Goal: Task Accomplishment & Management: Use online tool/utility

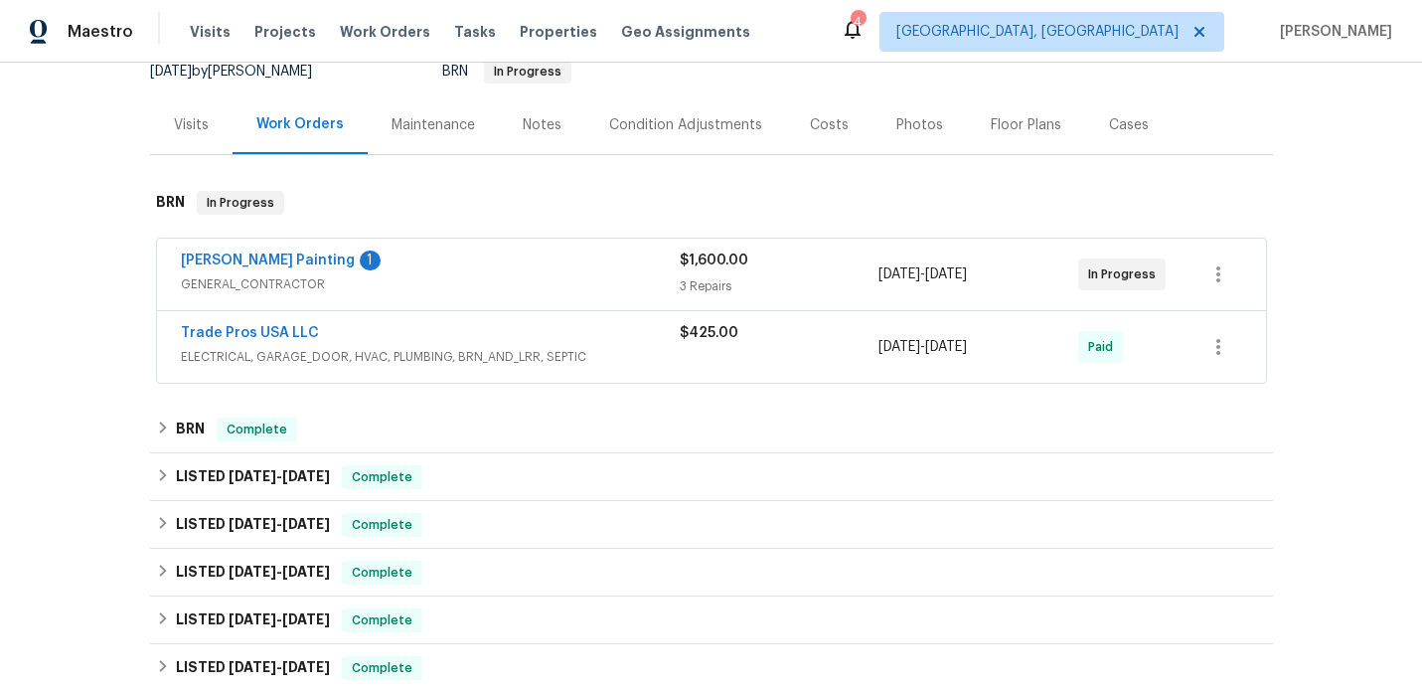
scroll to position [210, 0]
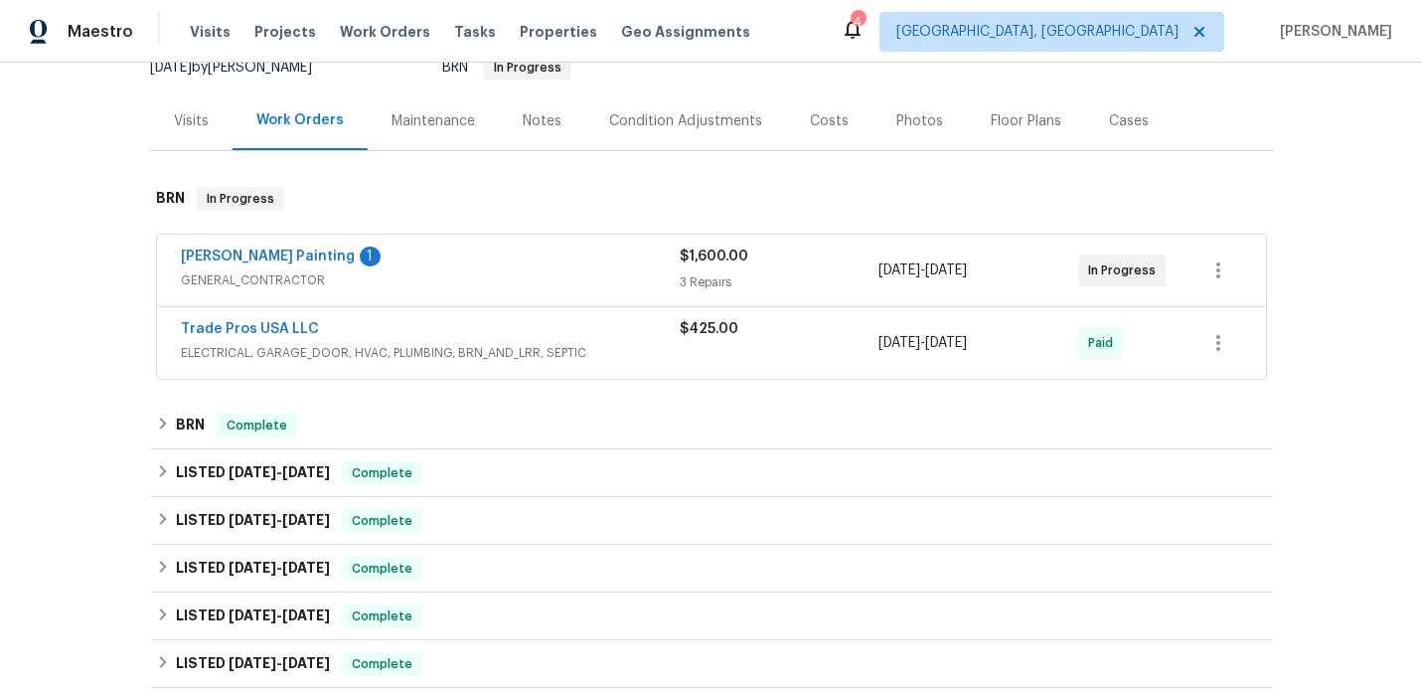
click at [516, 279] on span "GENERAL_CONTRACTOR" at bounding box center [430, 280] width 499 height 20
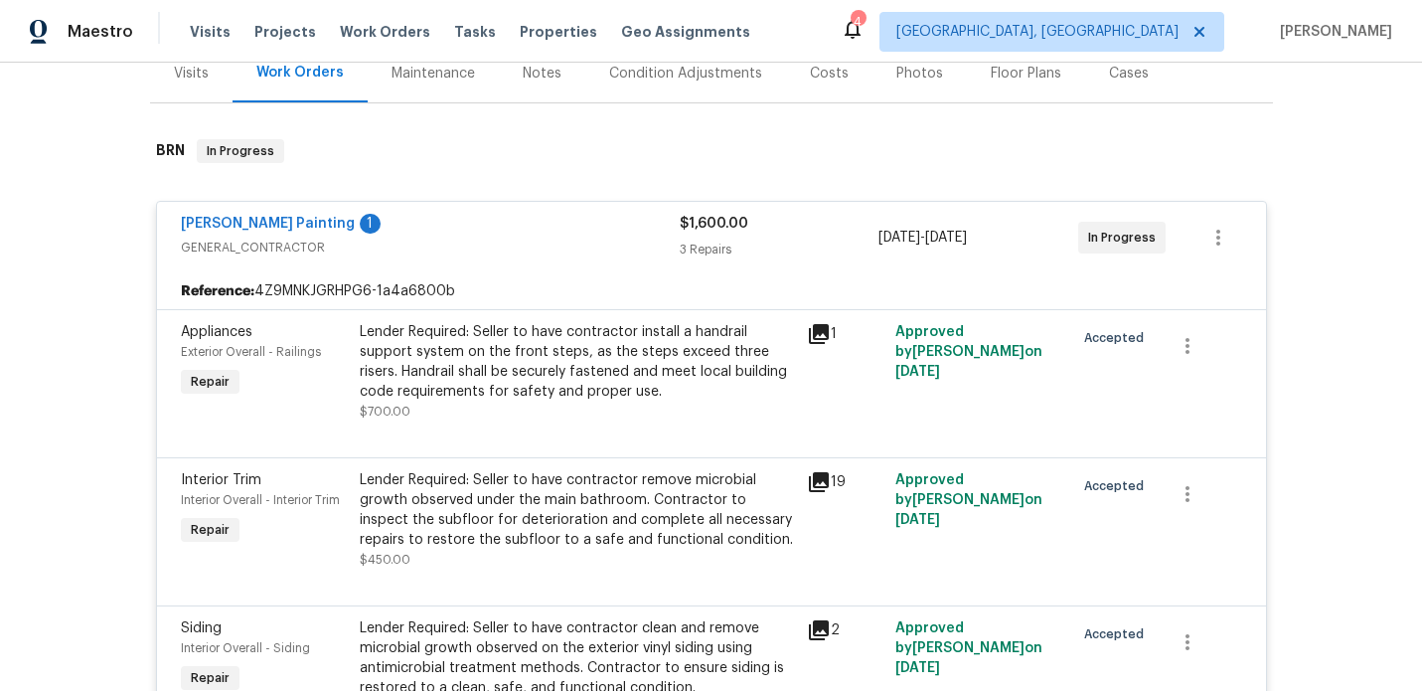
scroll to position [258, 0]
click at [556, 258] on div "[PERSON_NAME] Painting 1 GENERAL_CONTRACTOR" at bounding box center [430, 237] width 499 height 48
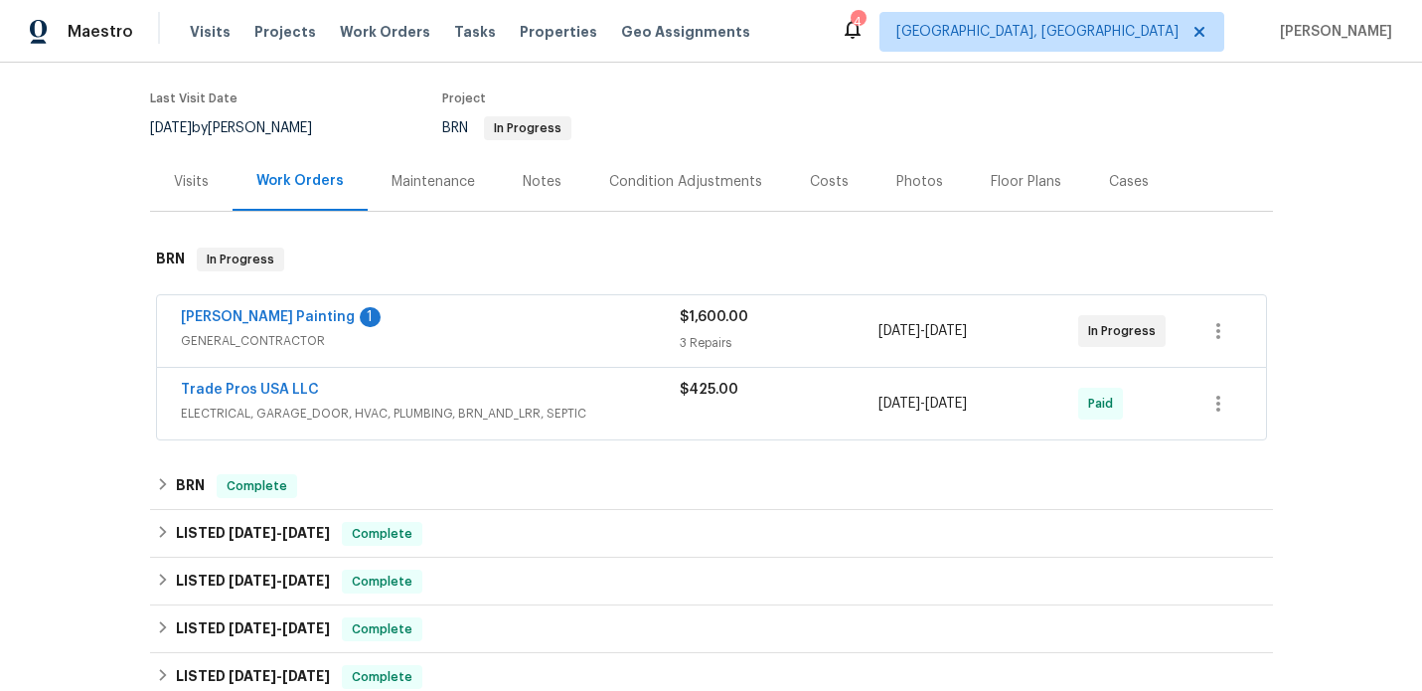
scroll to position [168, 0]
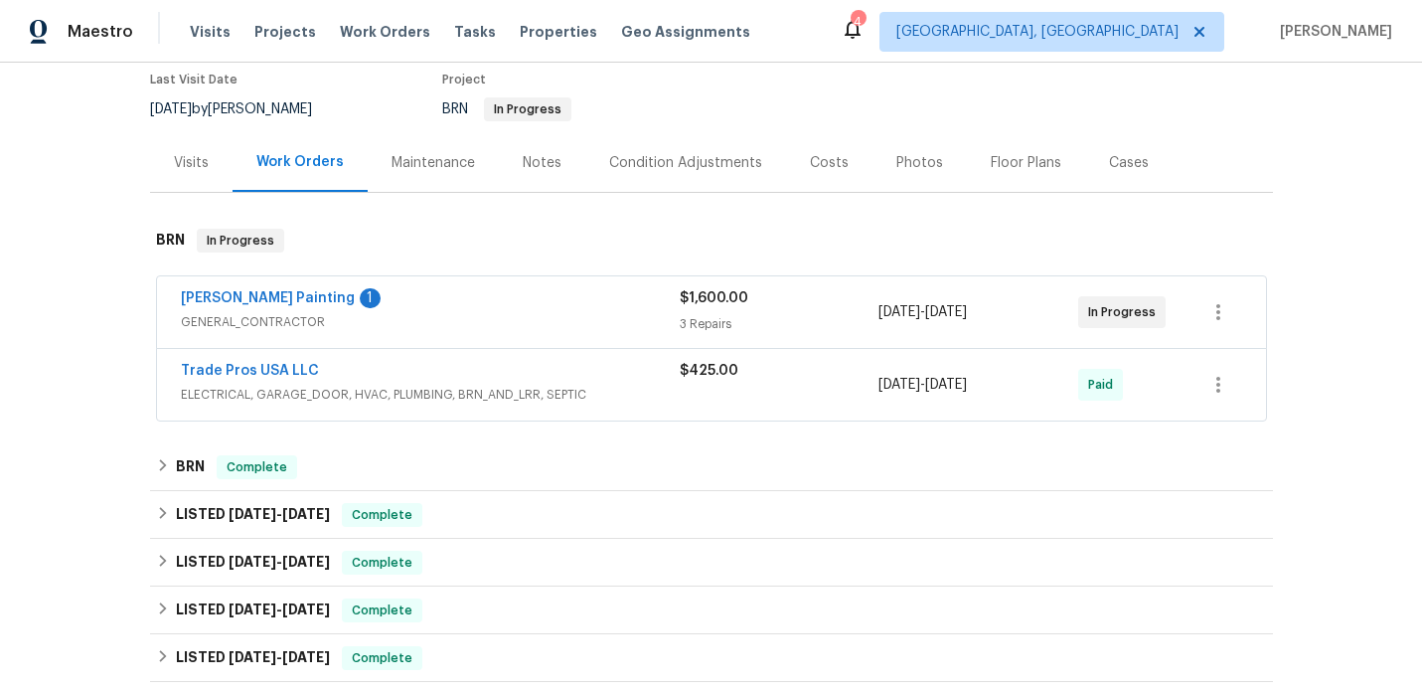
click at [613, 395] on span "ELECTRICAL, GARAGE_DOOR, HVAC, PLUMBING, BRN_AND_LRR, SEPTIC" at bounding box center [430, 395] width 499 height 20
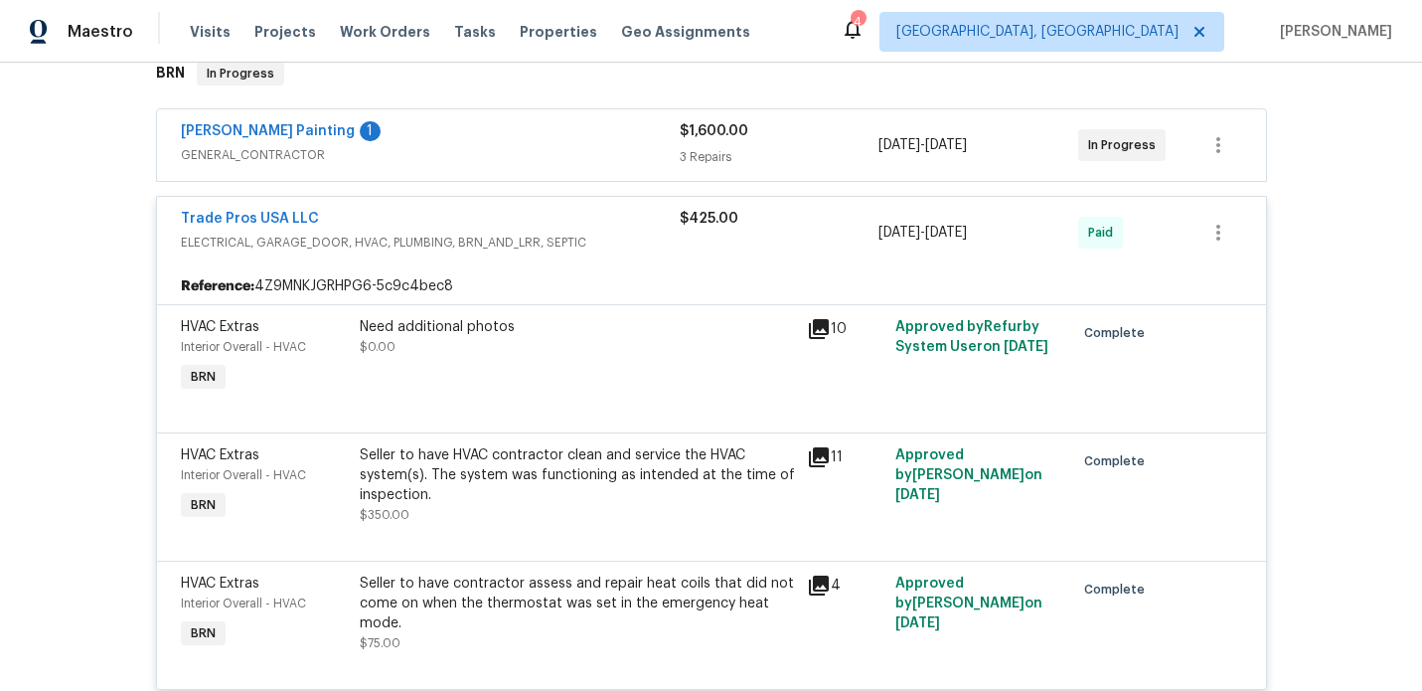
scroll to position [269, 0]
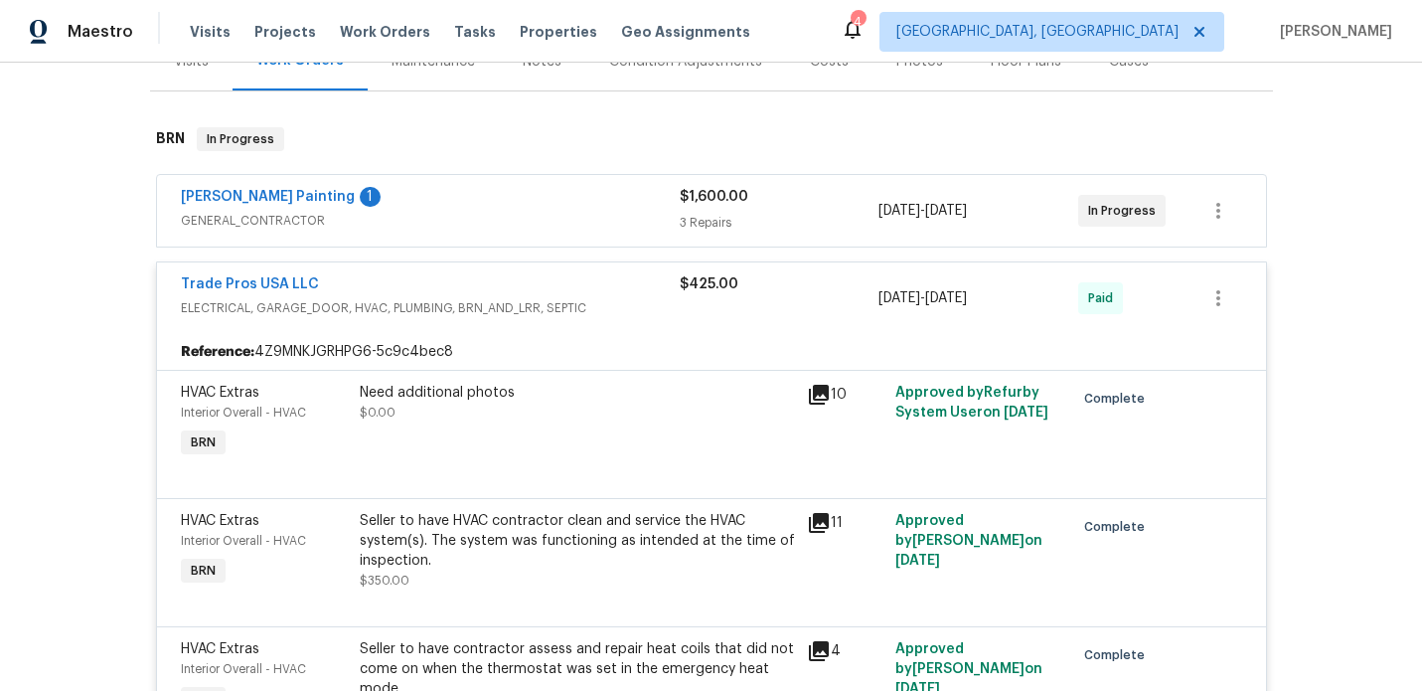
click at [554, 281] on div "Trade Pros USA LLC" at bounding box center [430, 286] width 499 height 24
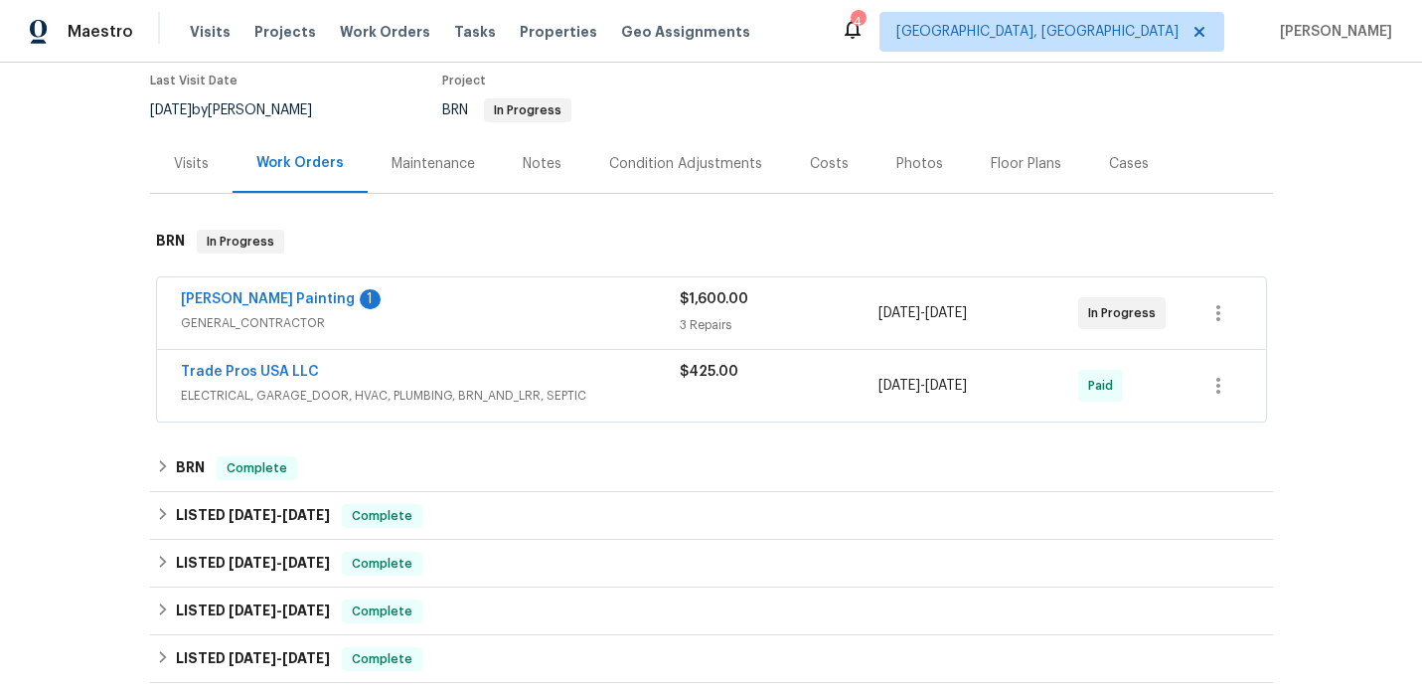
scroll to position [144, 0]
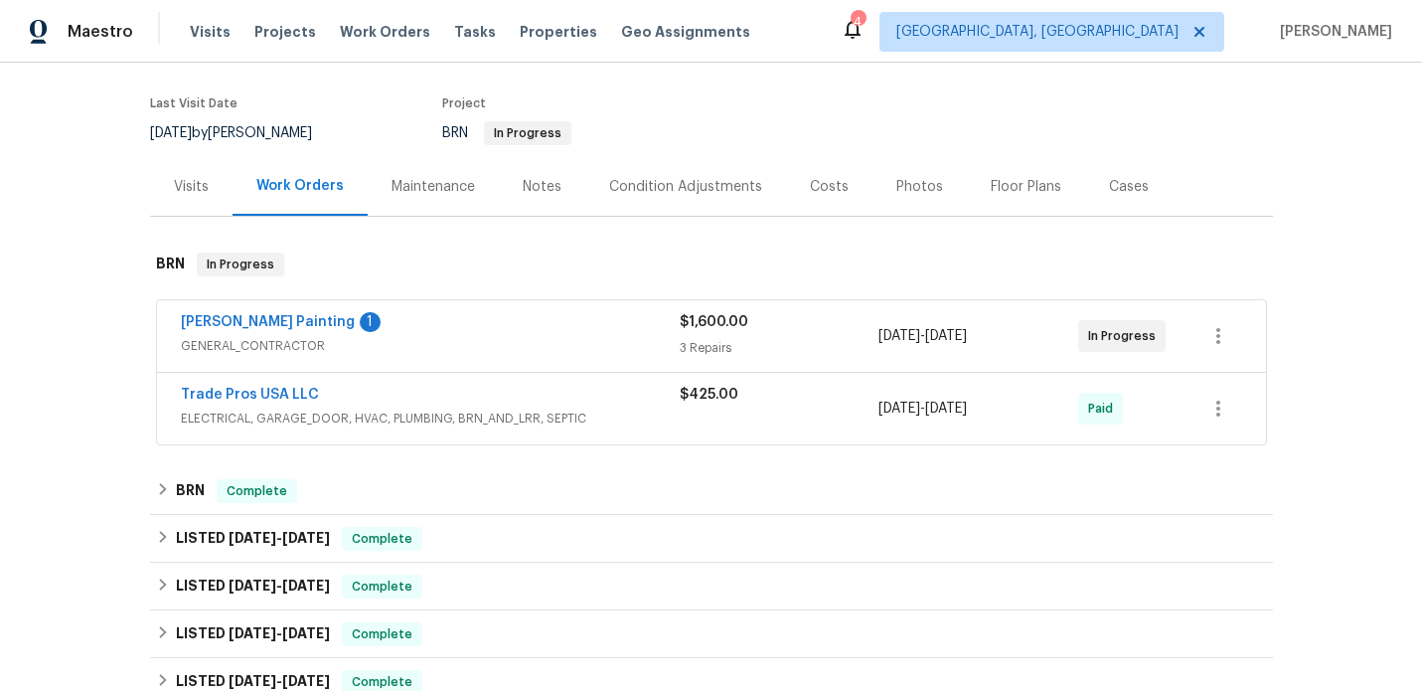
click at [489, 341] on span "GENERAL_CONTRACTOR" at bounding box center [430, 346] width 499 height 20
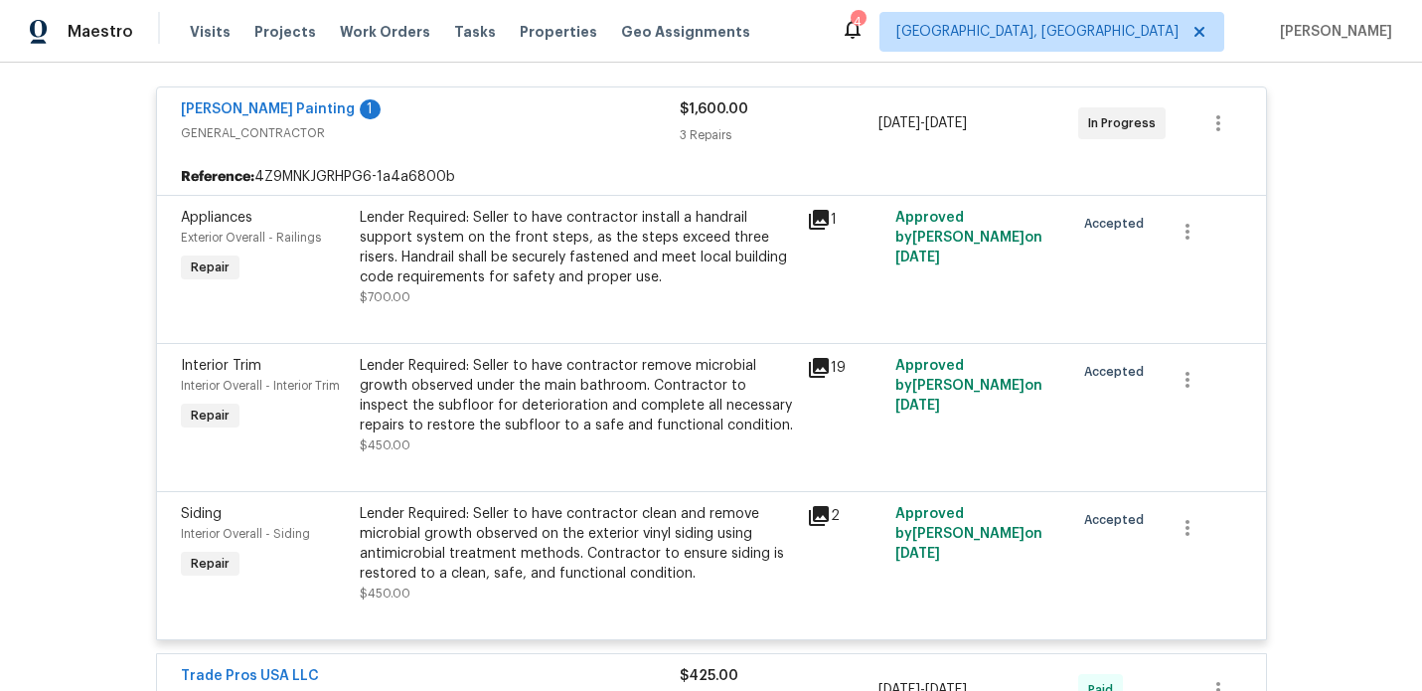
scroll to position [382, 0]
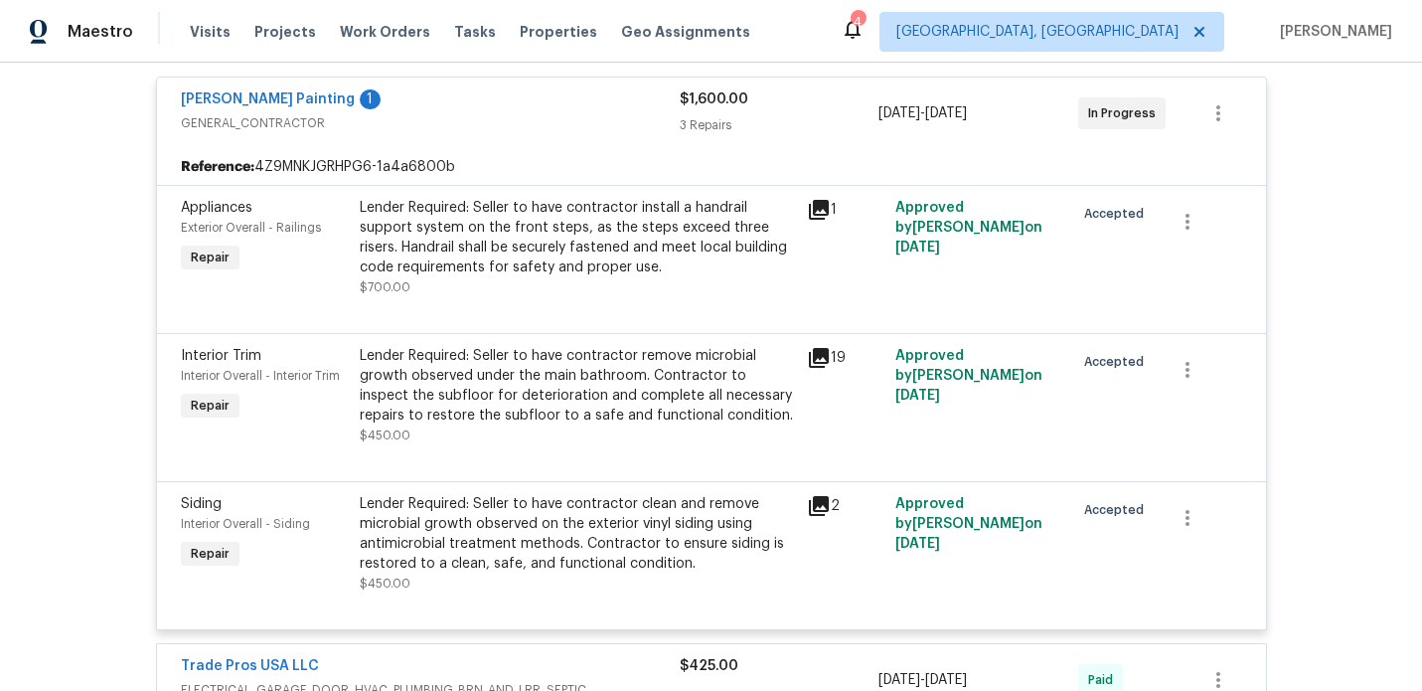
click at [822, 209] on icon at bounding box center [819, 210] width 20 height 20
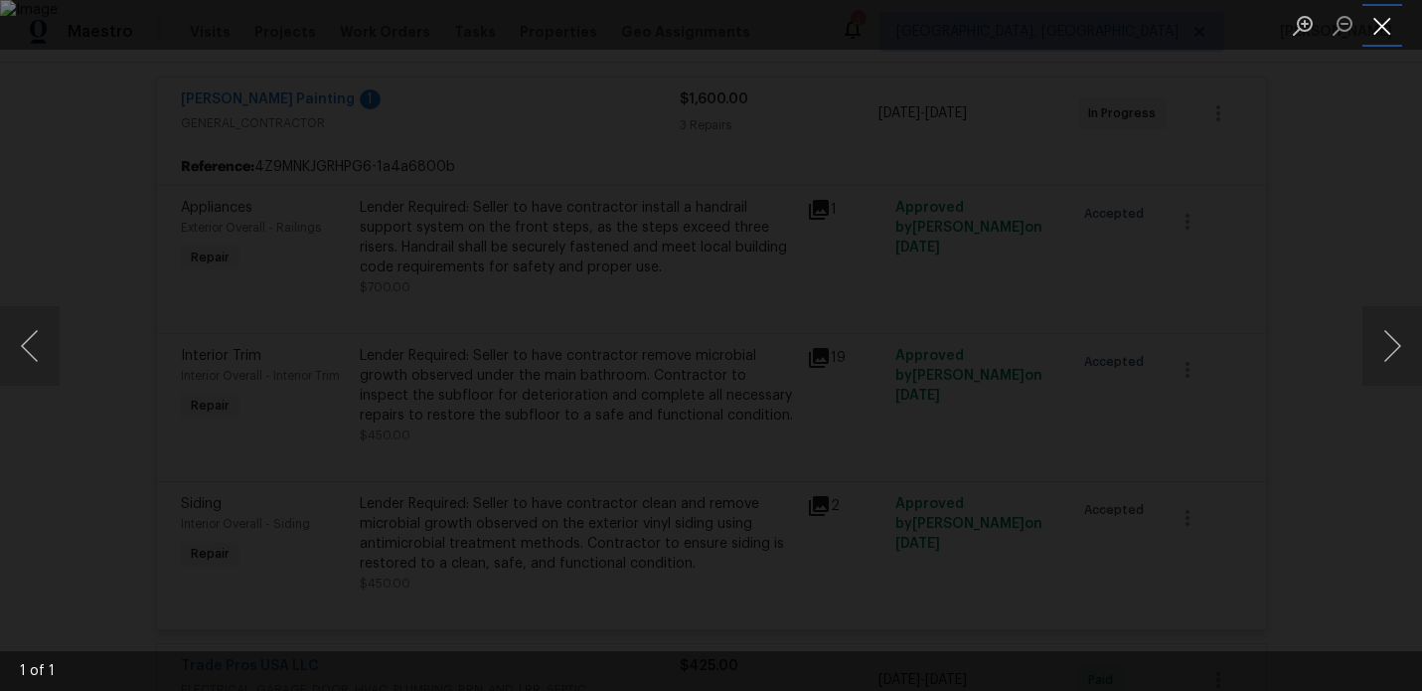
click at [1386, 34] on button "Close lightbox" at bounding box center [1383, 25] width 40 height 35
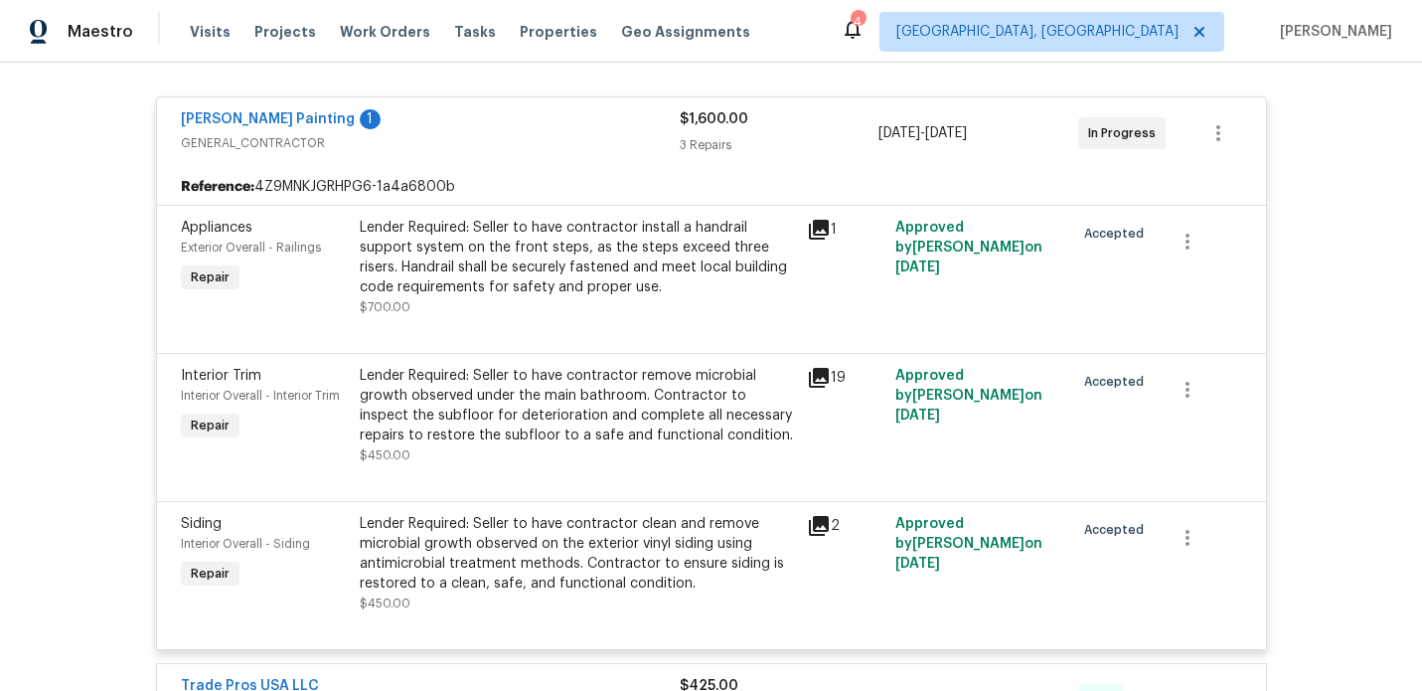
scroll to position [359, 0]
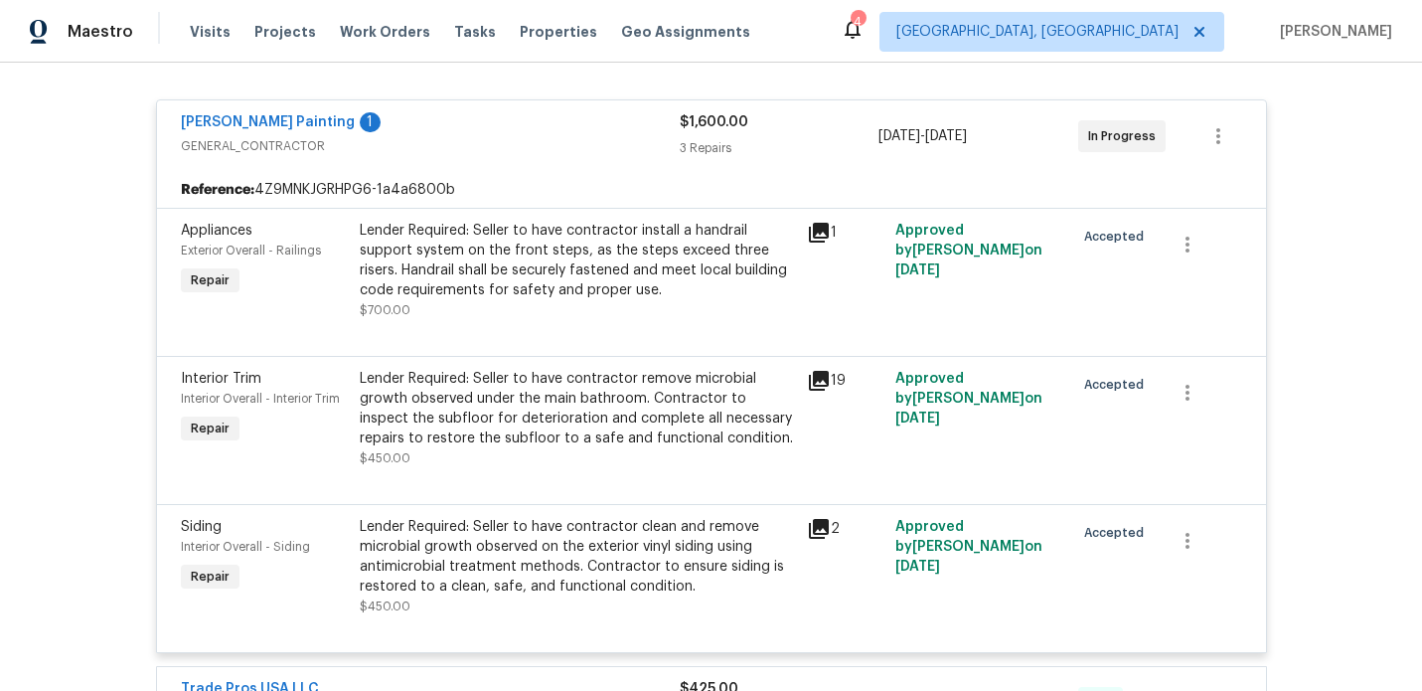
click at [816, 234] on icon at bounding box center [819, 233] width 24 height 24
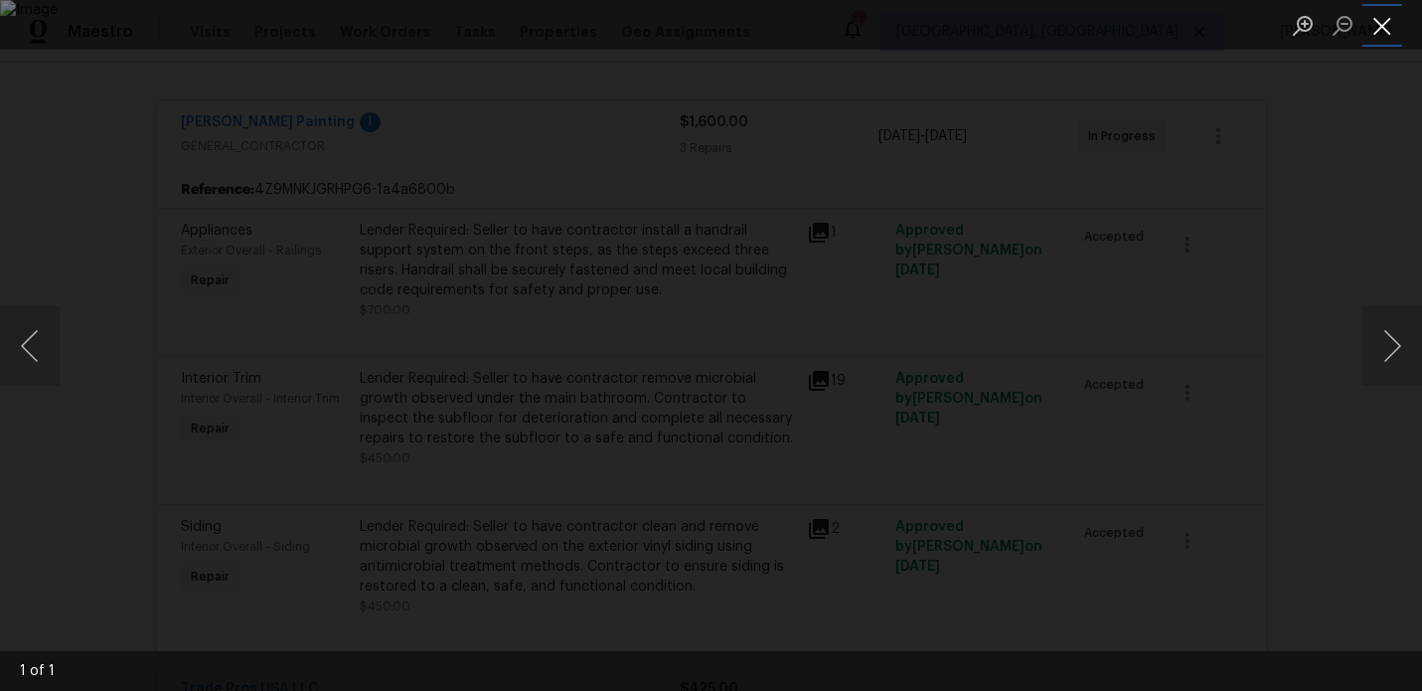
click at [1387, 32] on button "Close lightbox" at bounding box center [1383, 25] width 40 height 35
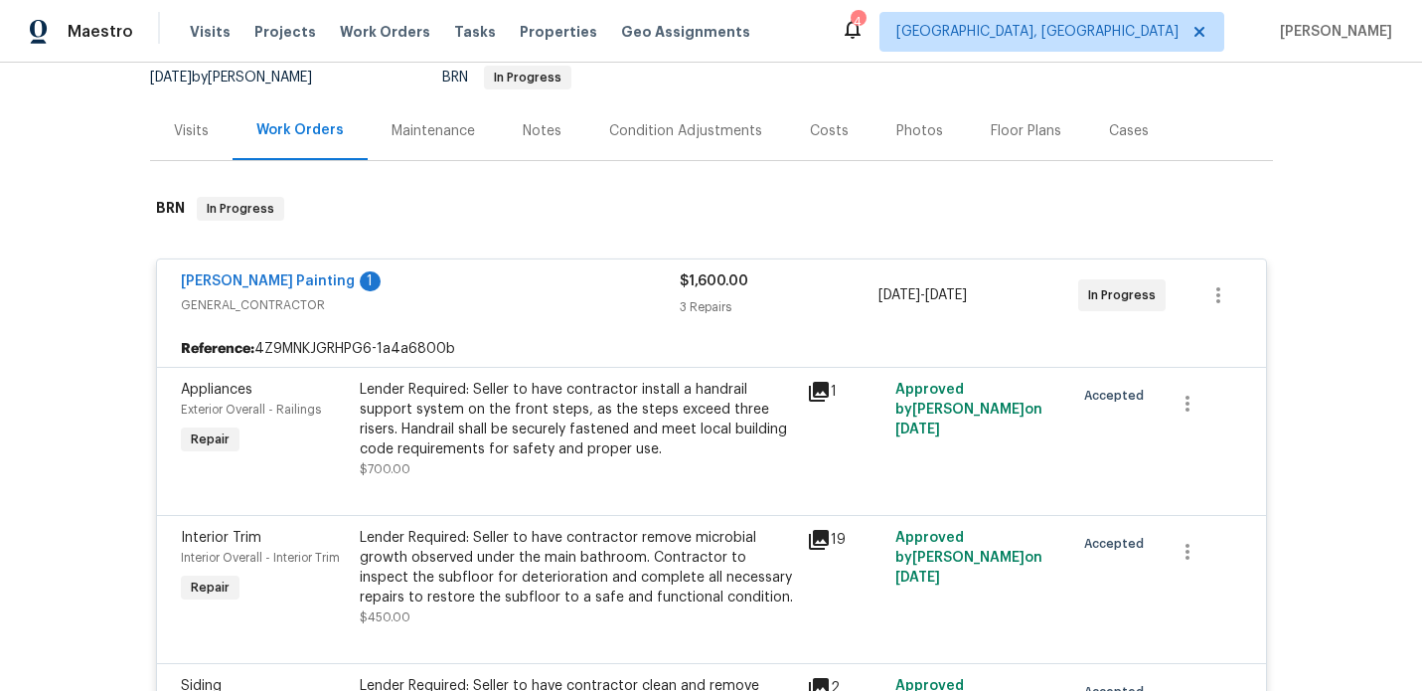
scroll to position [190, 0]
